Goal: Task Accomplishment & Management: Use online tool/utility

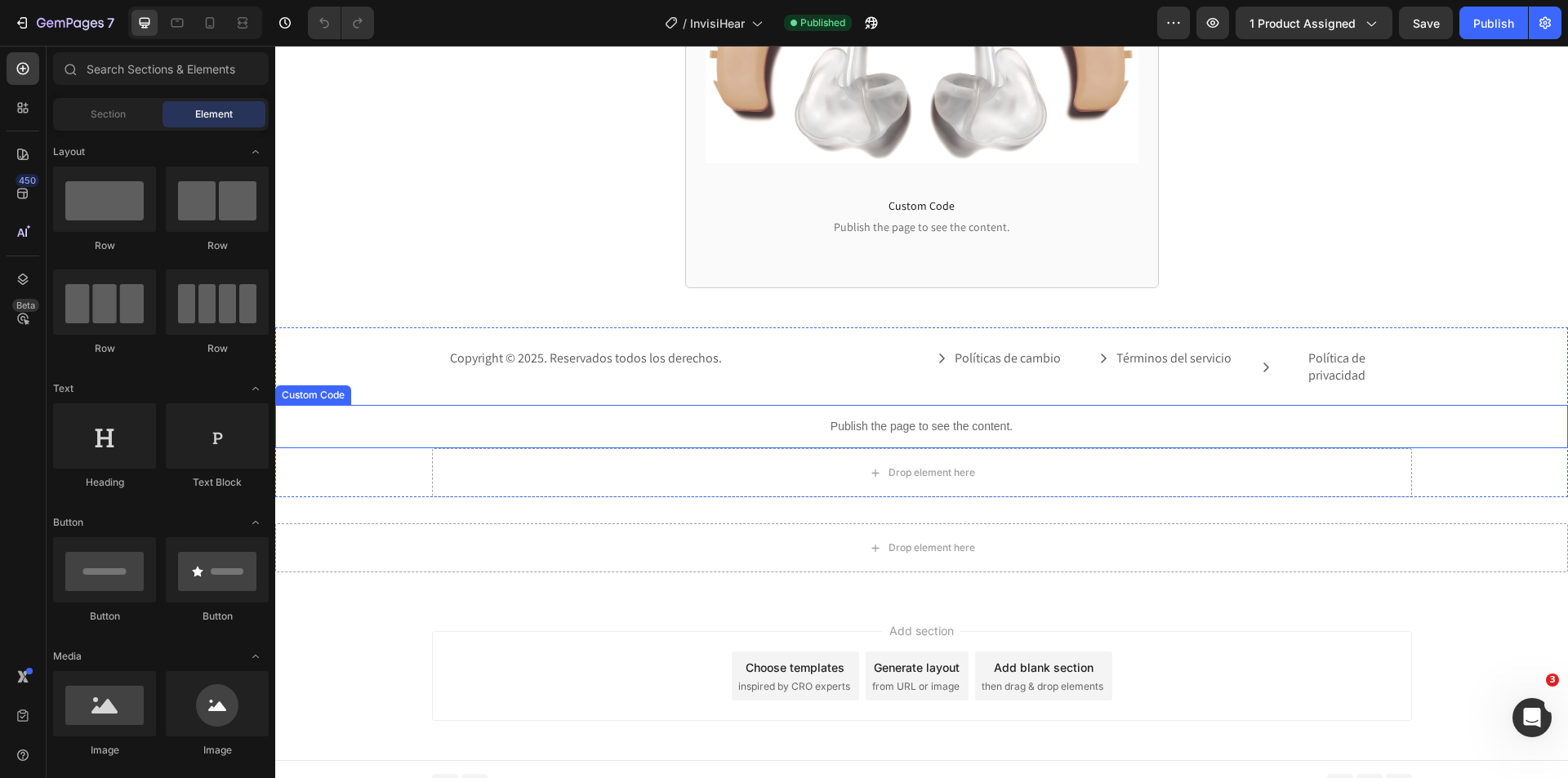
scroll to position [3613, 0]
click at [829, 422] on div "Publish the page to see the content." at bounding box center [922, 423] width 1293 height 44
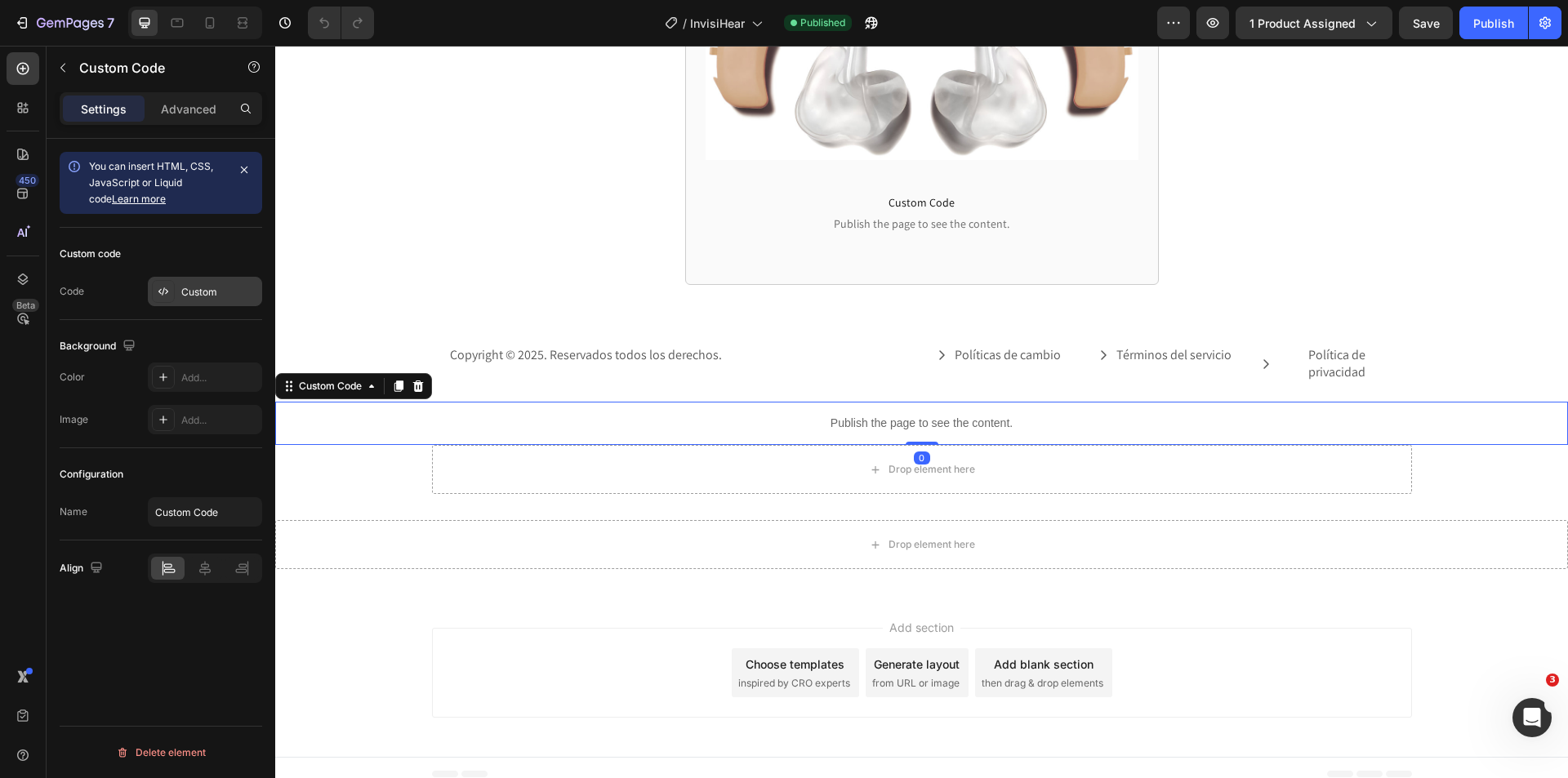
click at [186, 282] on div "Custom" at bounding box center [205, 292] width 114 height 30
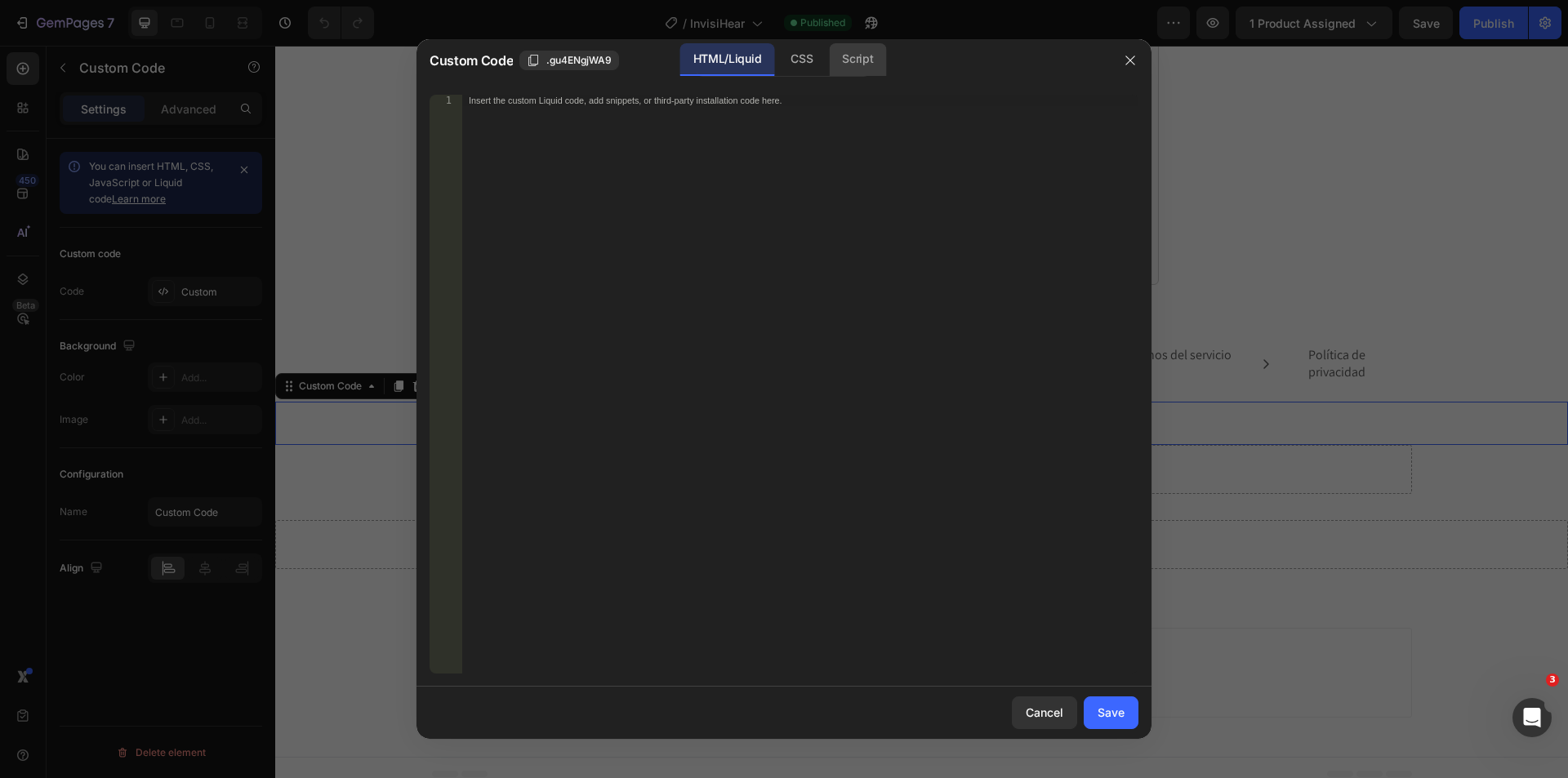
click at [847, 60] on div "Script" at bounding box center [858, 60] width 57 height 33
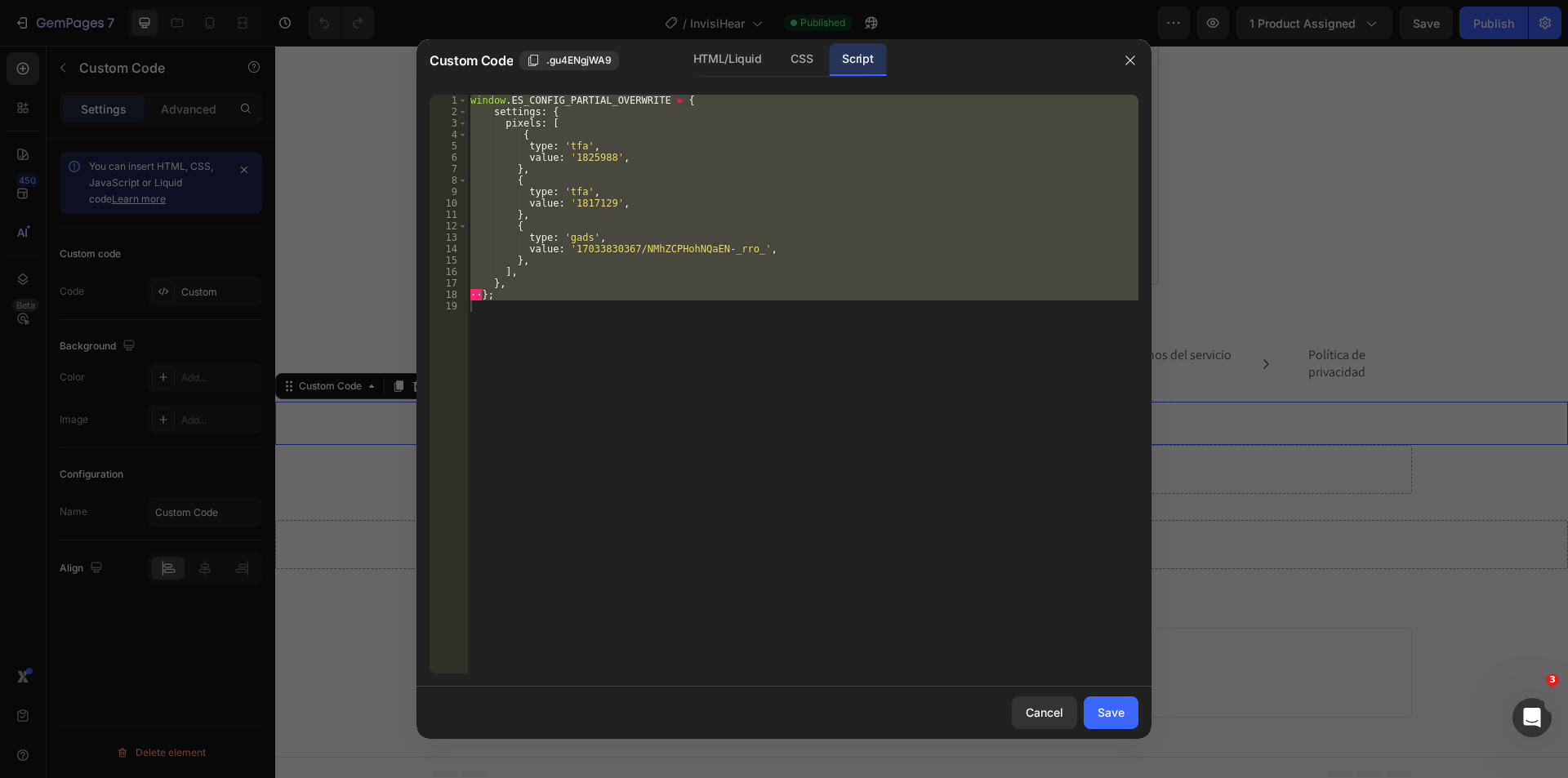
click at [668, 146] on div "window . ES_CONFIG_PARTIAL_OVERWRITE = { settings : { pixels : [ { type : 'tfa'…" at bounding box center [802, 384] width 671 height 579
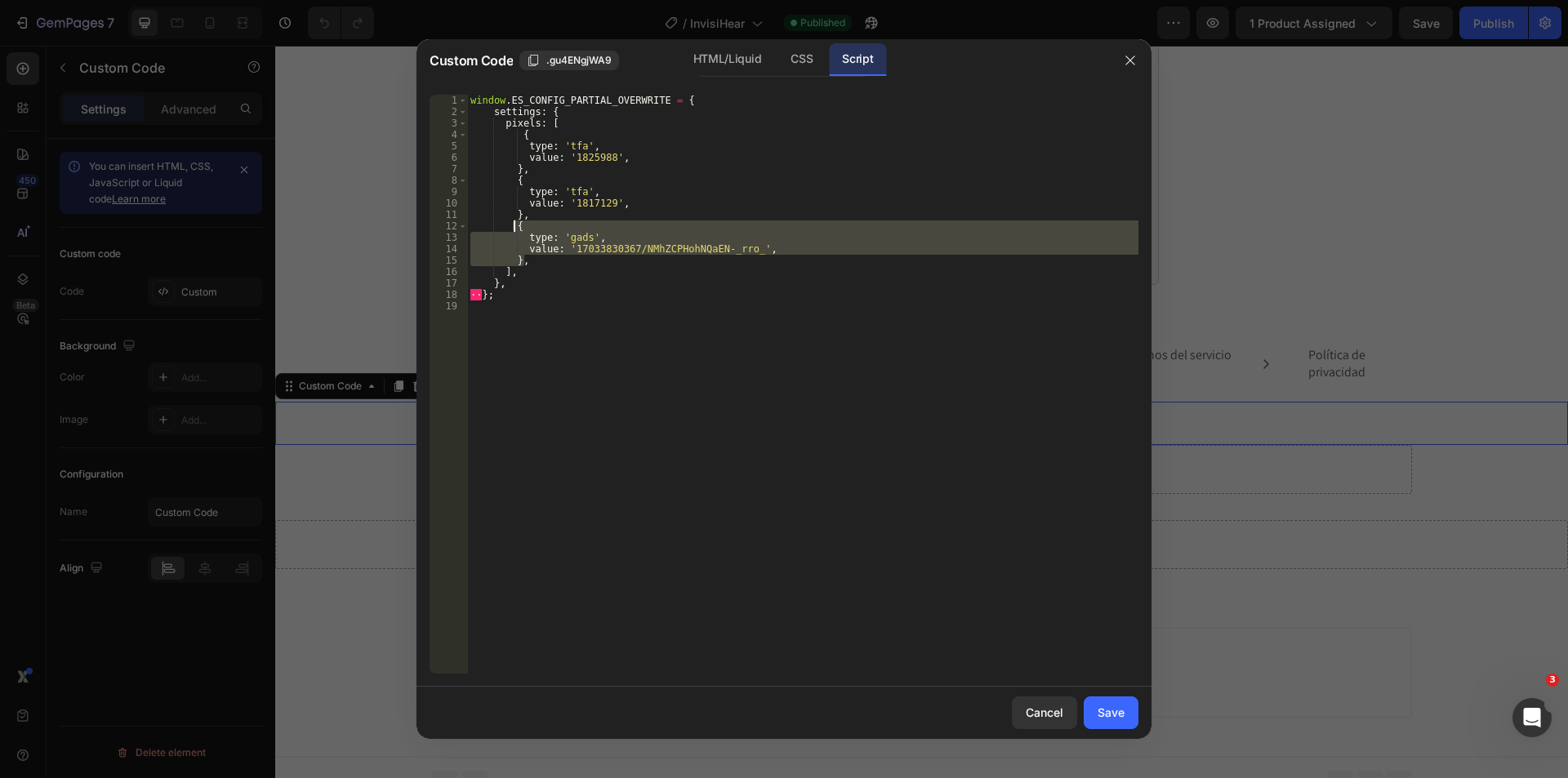
drag, startPoint x: 530, startPoint y: 263, endPoint x: 514, endPoint y: 228, distance: 38.5
click at [514, 228] on div "window . ES_CONFIG_PARTIAL_OVERWRITE = { settings : { pixels : [ { type : 'tfa'…" at bounding box center [802, 395] width 671 height 602
click at [545, 260] on div "window . ES_CONFIG_PARTIAL_OVERWRITE = { settings : { pixels : [ { type : 'tfa'…" at bounding box center [802, 384] width 671 height 579
type textarea "},"
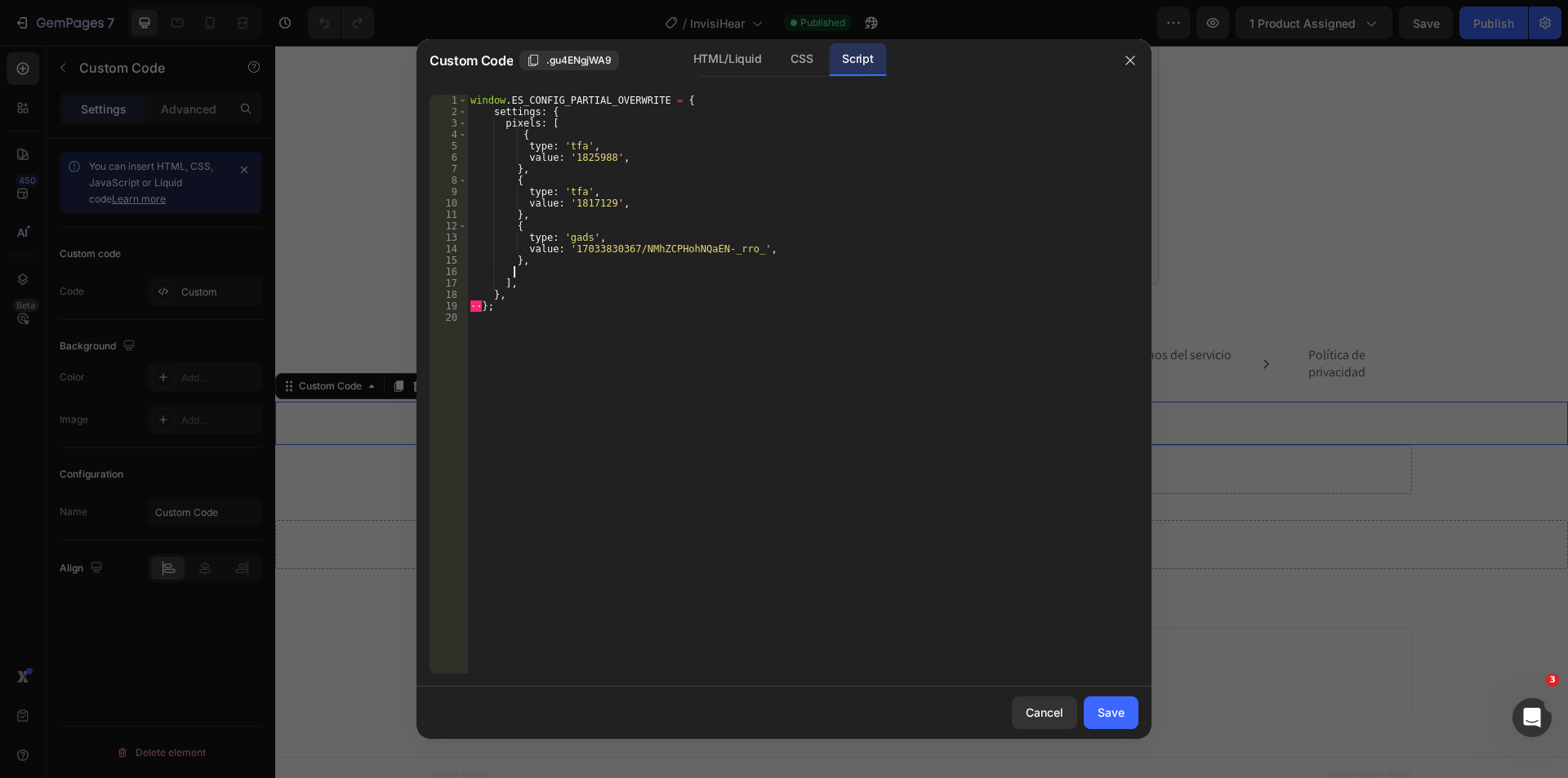
scroll to position [0, 2]
paste textarea "},"
click at [612, 297] on div "window . ES_CONFIG_PARTIAL_OVERWRITE = { settings : { pixels : [ { type : 'tfa'…" at bounding box center [802, 395] width 671 height 602
paste textarea "492507132"
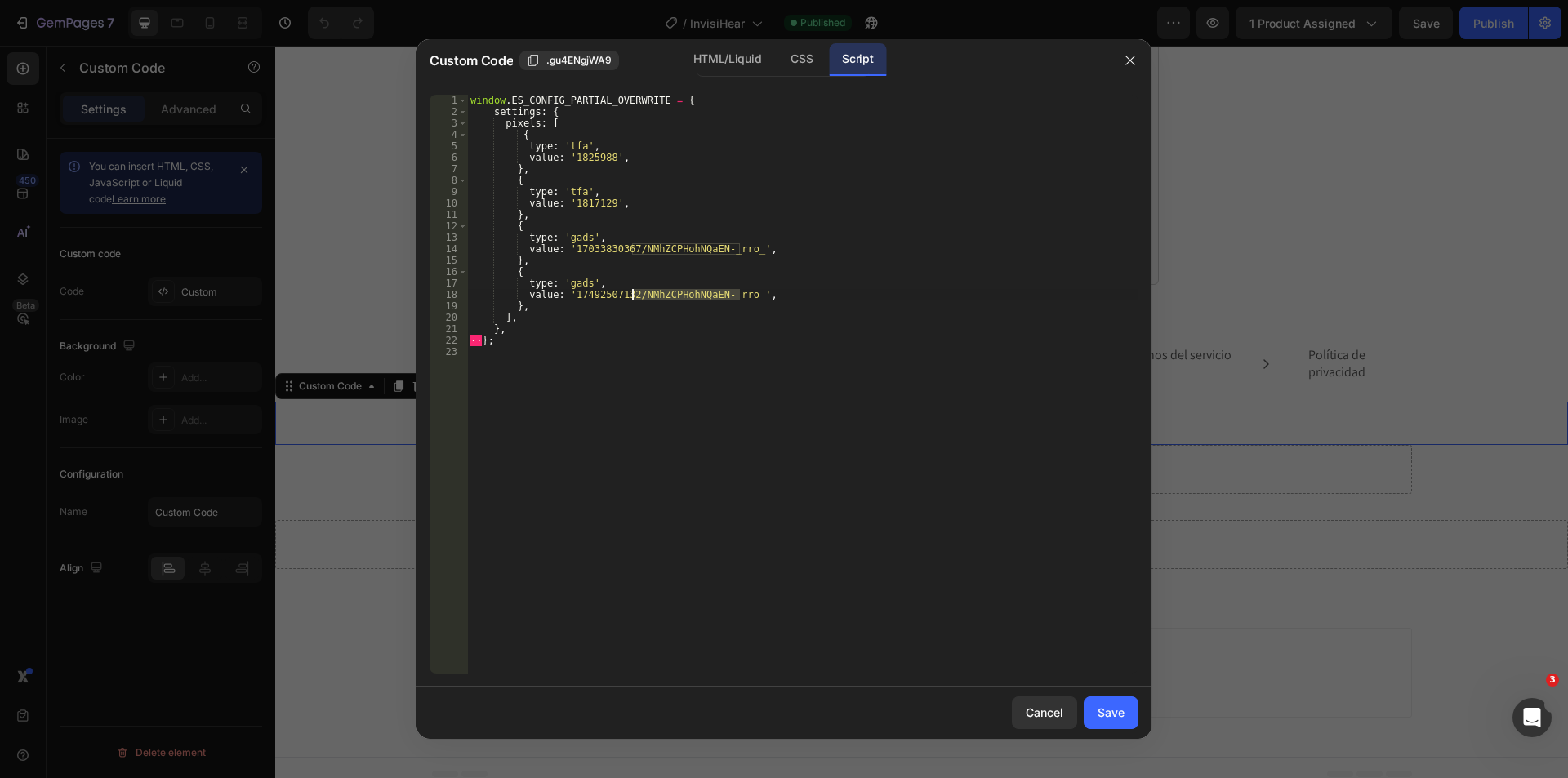
drag, startPoint x: 742, startPoint y: 294, endPoint x: 632, endPoint y: 291, distance: 110.0
click at [632, 291] on div "window . ES_CONFIG_PARTIAL_OVERWRITE = { settings : { pixels : [ { type : 'tfa'…" at bounding box center [802, 395] width 671 height 602
paste textarea "frzBCOu1ho4bEPzziZVB"
type textarea "value: '17492507132/frzBCOu1ho4bEPzziZVB',"
click at [1124, 718] on button "Save" at bounding box center [1110, 713] width 55 height 33
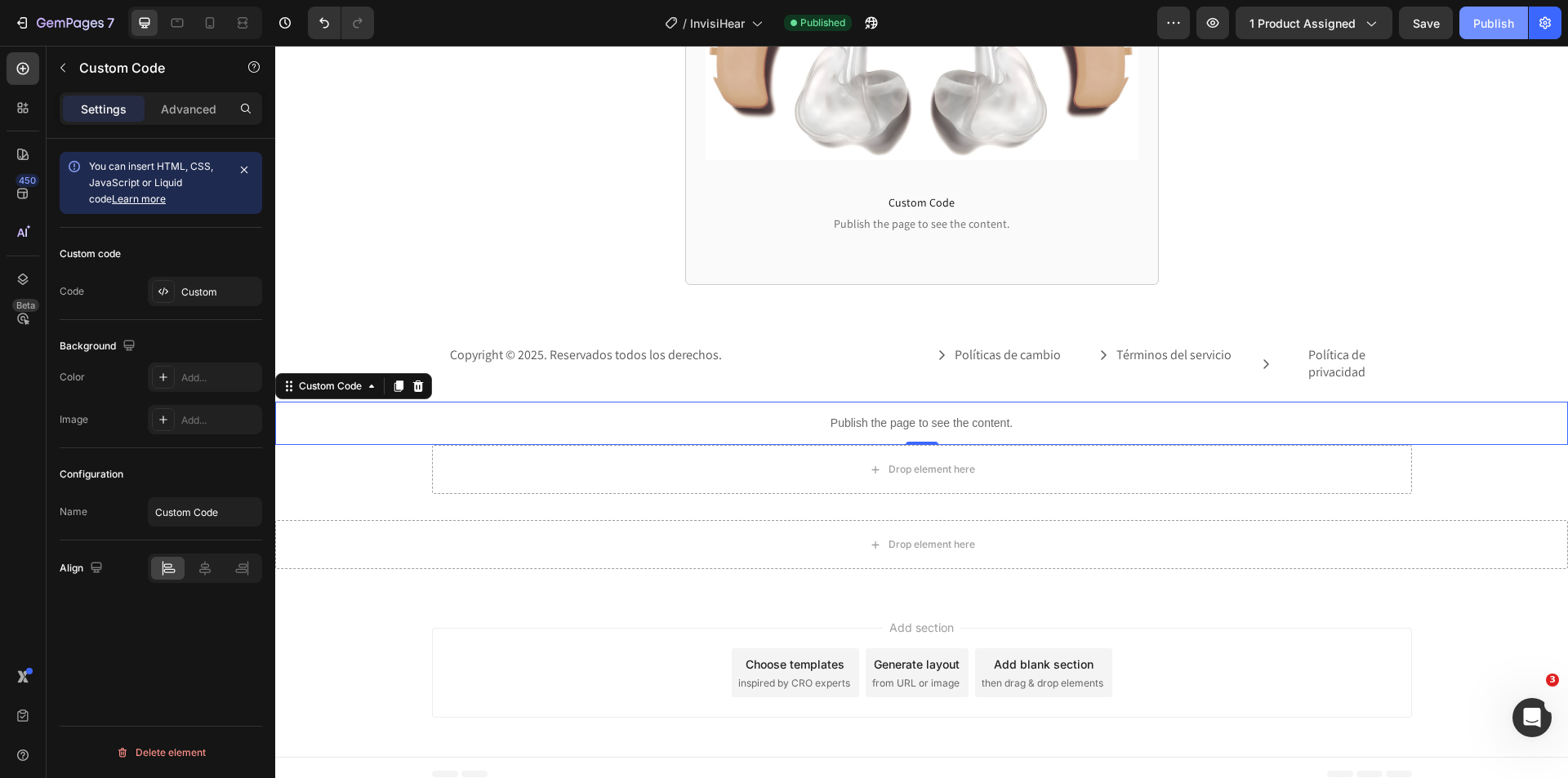
click at [1498, 33] on button "Publish" at bounding box center [1493, 23] width 69 height 33
